Goal: Transaction & Acquisition: Book appointment/travel/reservation

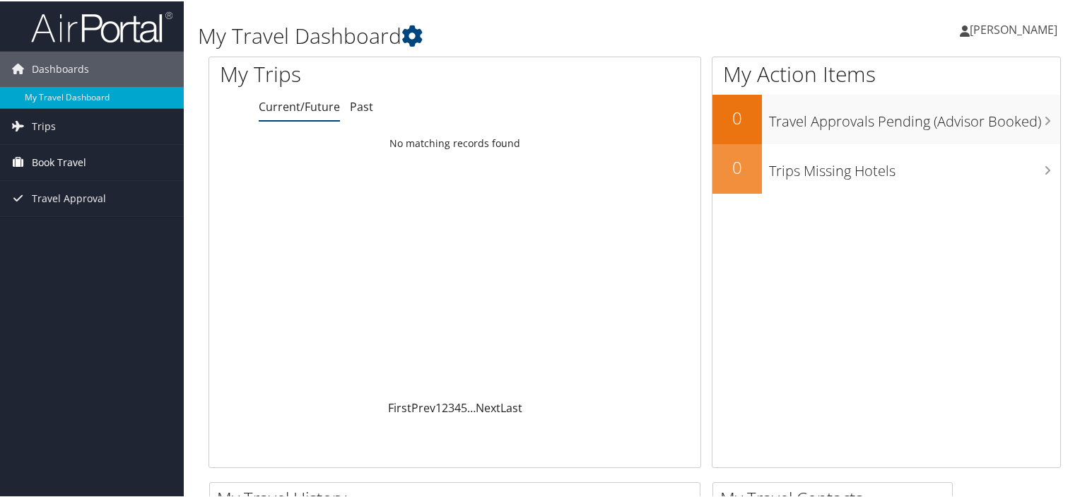
click at [58, 159] on span "Book Travel" at bounding box center [59, 160] width 54 height 35
click at [1018, 25] on span "[PERSON_NAME]" at bounding box center [1013, 28] width 88 height 16
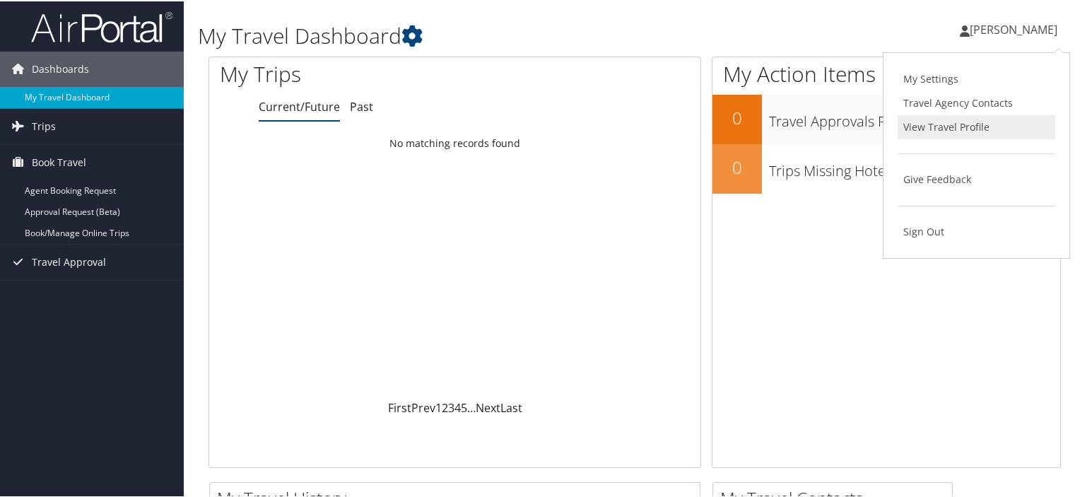
click at [961, 119] on link "View Travel Profile" at bounding box center [976, 126] width 158 height 24
click at [997, 30] on span "[PERSON_NAME]" at bounding box center [1013, 28] width 88 height 16
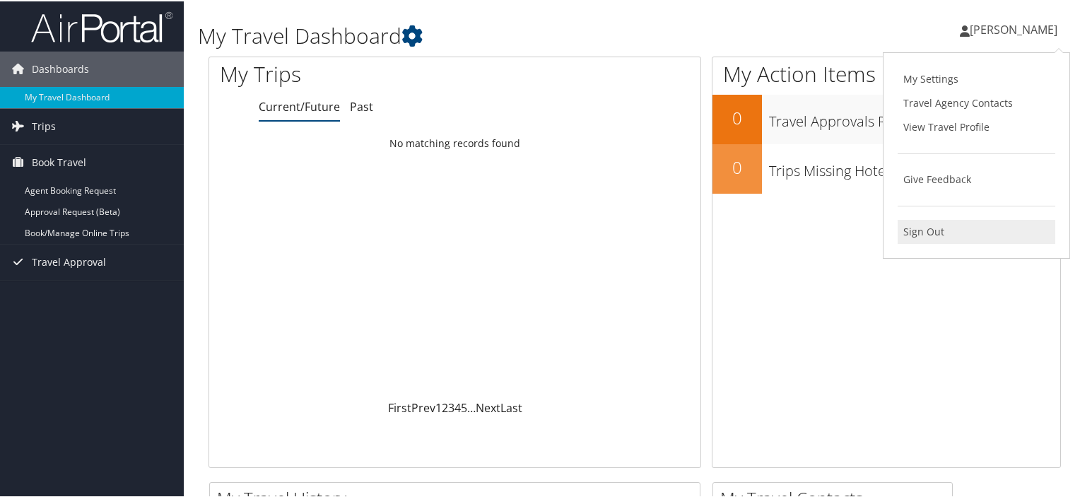
click at [921, 228] on link "Sign Out" at bounding box center [976, 230] width 158 height 24
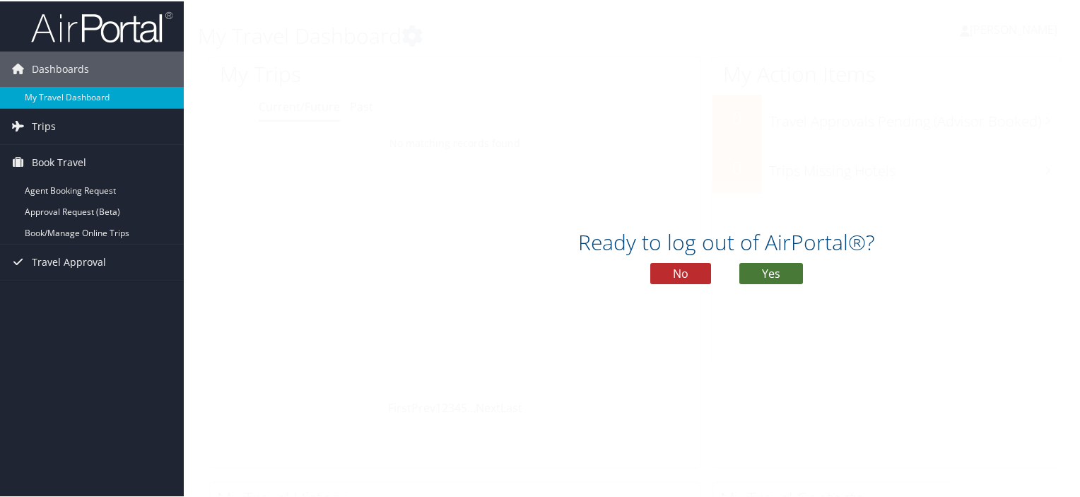
click at [783, 273] on button "Yes" at bounding box center [771, 271] width 64 height 21
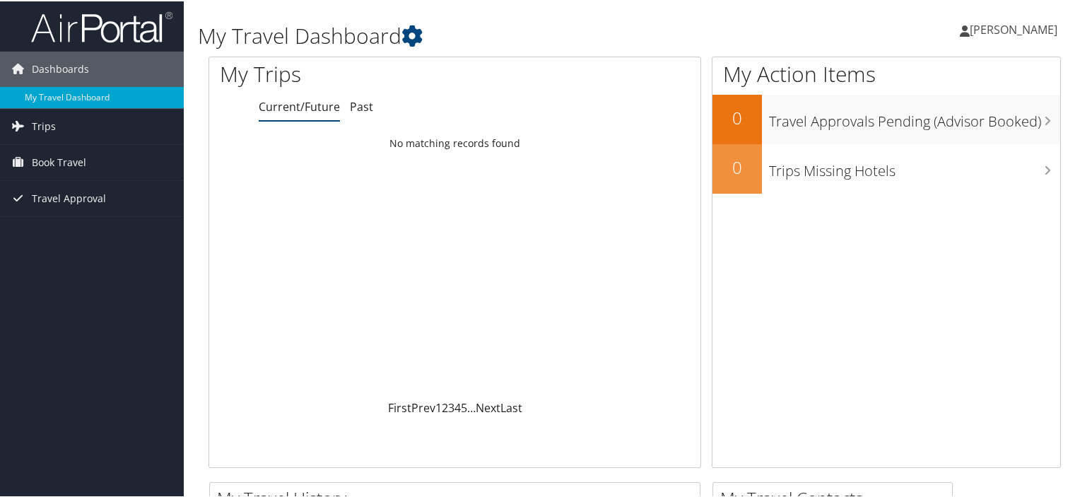
click at [1020, 21] on span "[PERSON_NAME]" at bounding box center [1013, 28] width 88 height 16
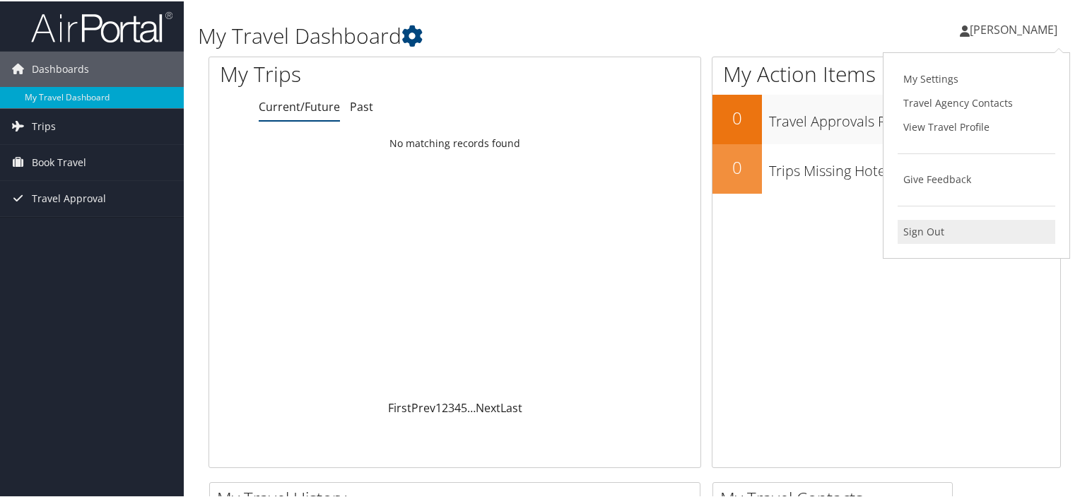
click at [910, 233] on link "Sign Out" at bounding box center [976, 230] width 158 height 24
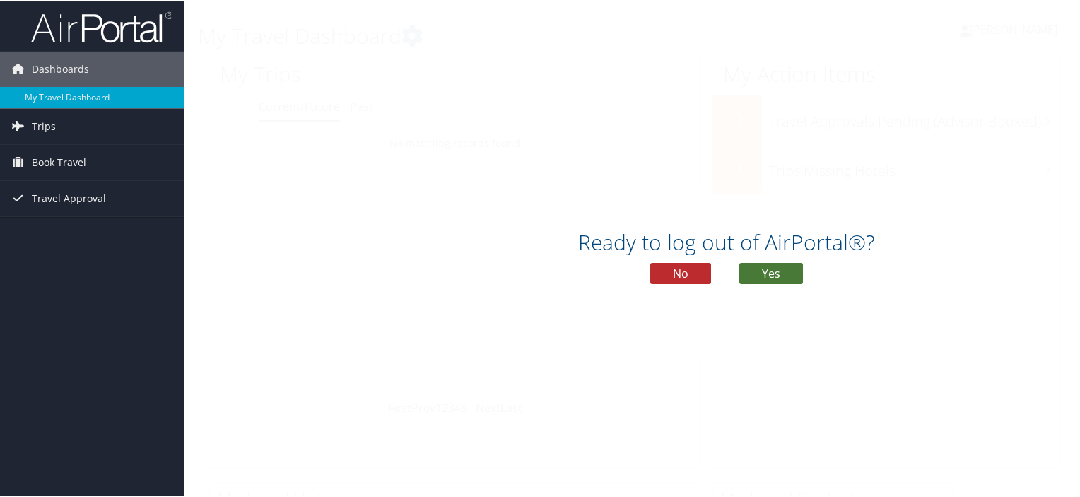
click at [777, 268] on button "Yes" at bounding box center [771, 271] width 64 height 21
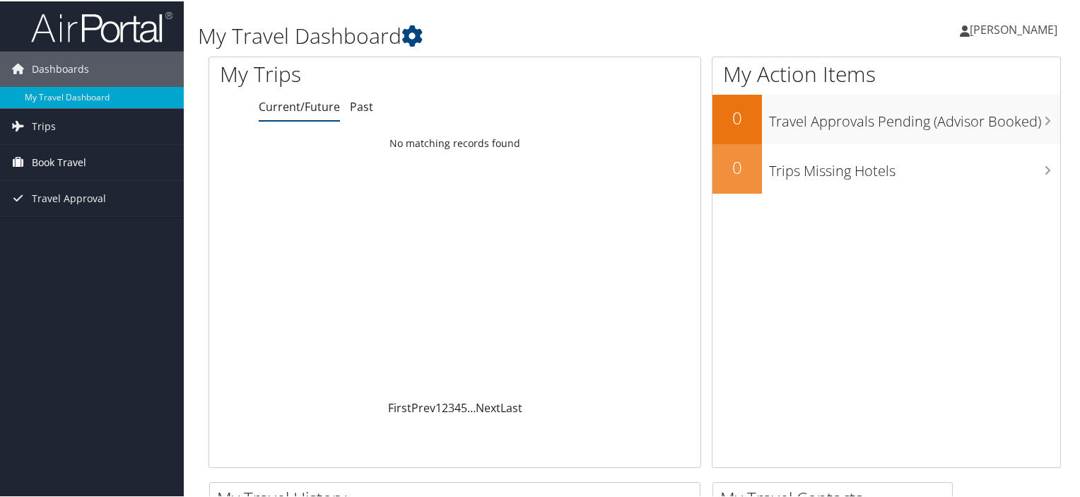
click at [54, 159] on span "Book Travel" at bounding box center [59, 160] width 54 height 35
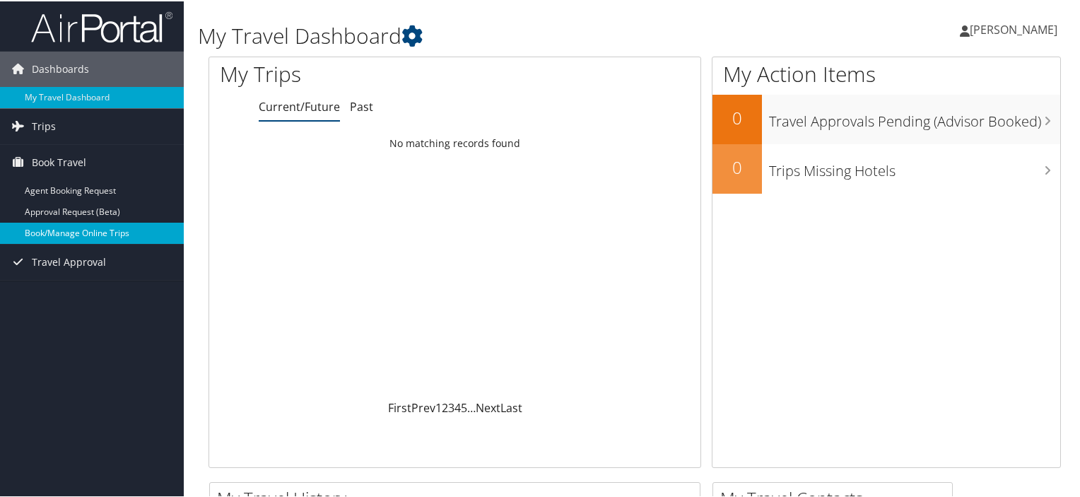
click at [54, 233] on link "Book/Manage Online Trips" at bounding box center [92, 231] width 184 height 21
click at [82, 226] on link "Book/Manage Online Trips" at bounding box center [92, 231] width 184 height 21
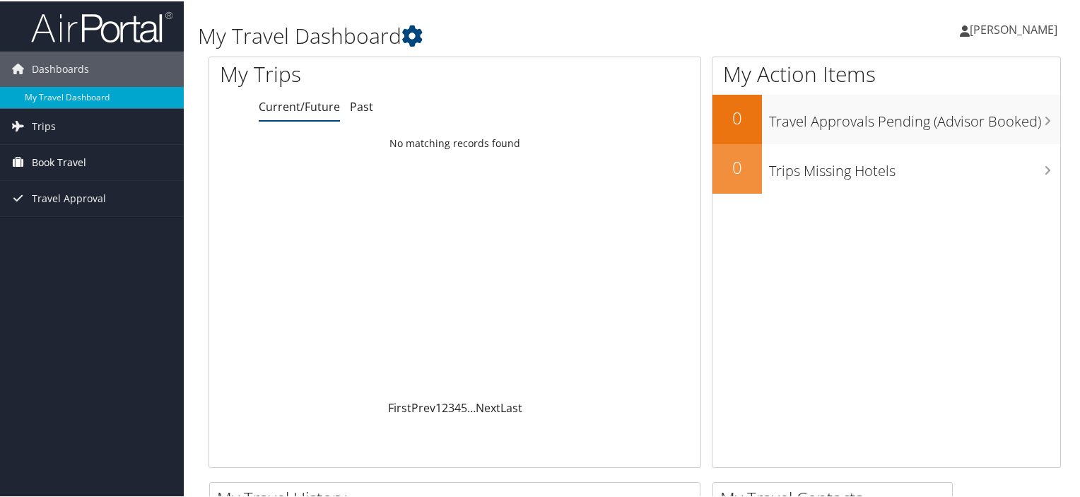
click at [74, 155] on span "Book Travel" at bounding box center [59, 160] width 54 height 35
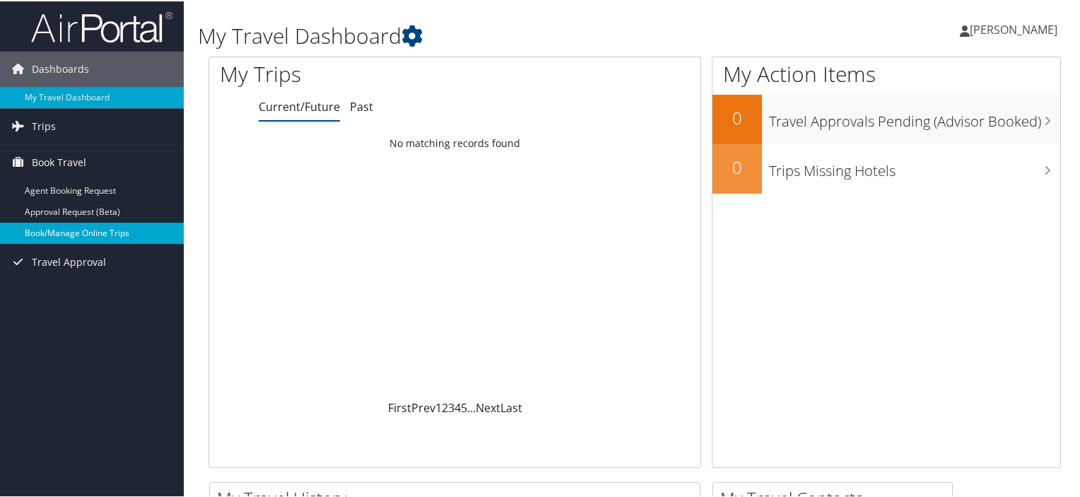
click at [83, 234] on link "Book/Manage Online Trips" at bounding box center [92, 231] width 184 height 21
